Goal: Obtain resource: Download file/media

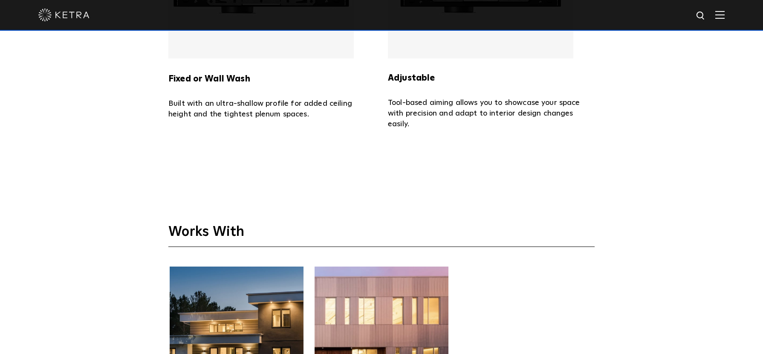
scroll to position [1741, 0]
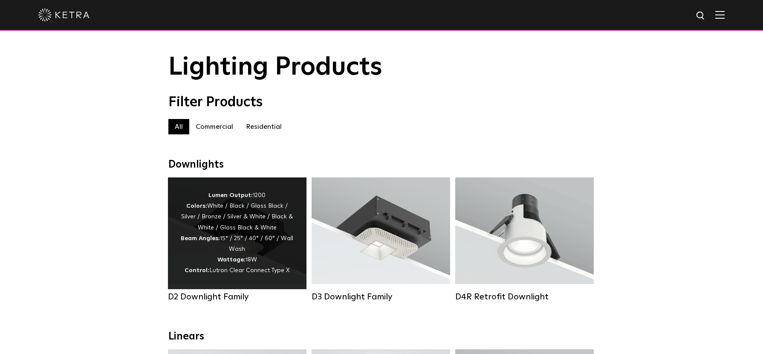
scroll to position [32, 0]
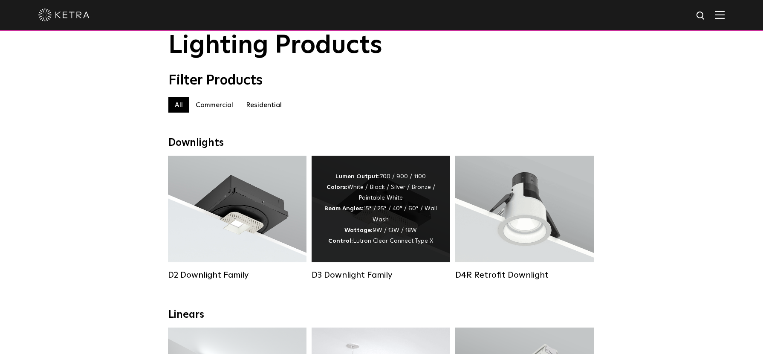
click at [336, 222] on div "Lumen Output: 700 / 900 / 1100 Colors: White / Black / Silver / Bronze / Painta…" at bounding box center [381, 208] width 113 height 75
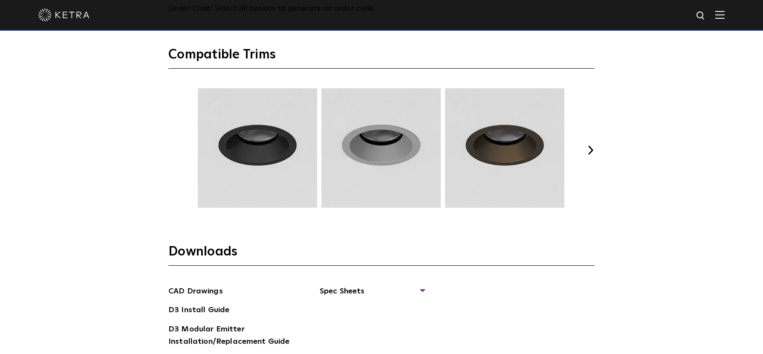
scroll to position [1230, 0]
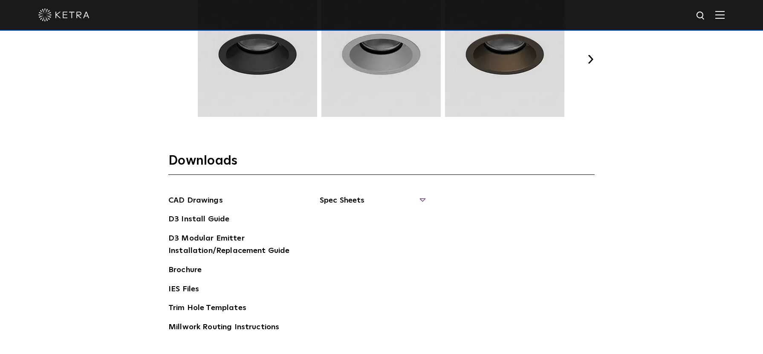
click at [350, 200] on span "Spec Sheets" at bounding box center [372, 203] width 104 height 19
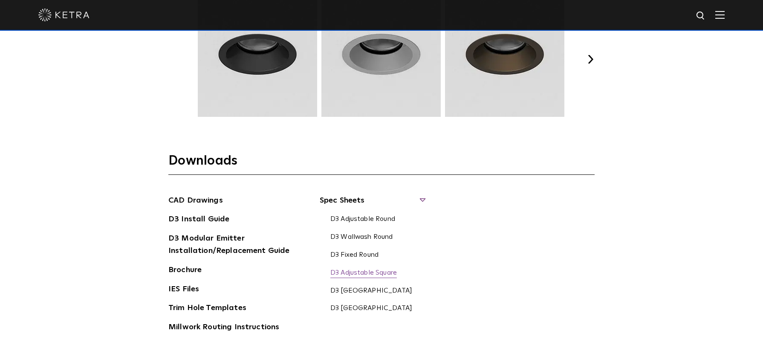
click at [374, 275] on link "D3 Adjustable Square" at bounding box center [364, 273] width 67 height 9
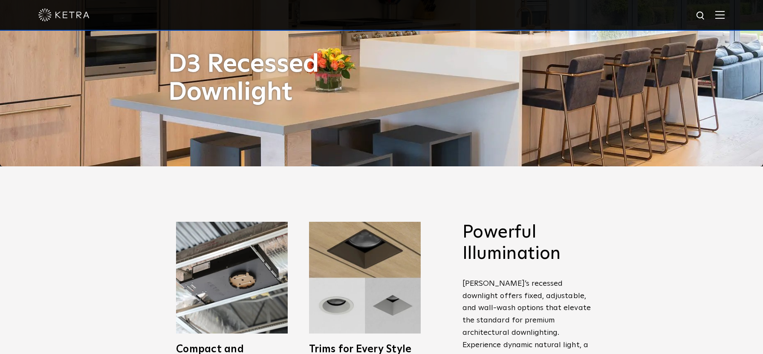
scroll to position [0, 0]
